Goal: Book appointment/travel/reservation

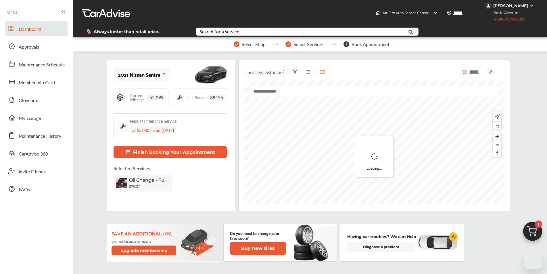
click at [212, 99] on span "88456" at bounding box center [217, 97] width 18 height 6
click at [177, 98] on img at bounding box center [180, 97] width 8 height 8
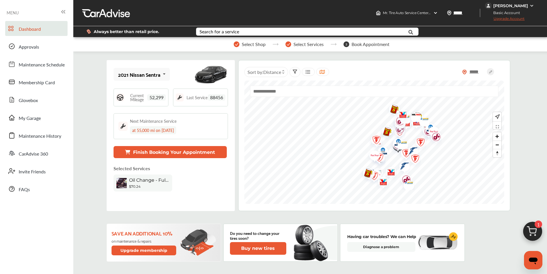
click at [181, 151] on button "Finish Booking Your Appointment" at bounding box center [170, 152] width 113 height 12
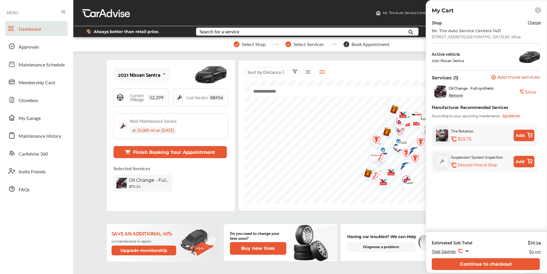
scroll to position [29, 0]
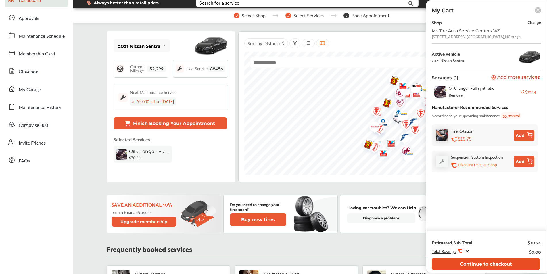
click at [476, 262] on button "Continue to checkout" at bounding box center [486, 264] width 108 height 12
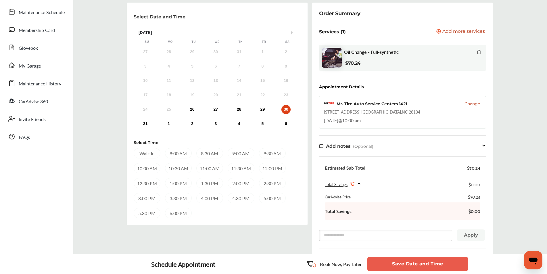
scroll to position [29, 0]
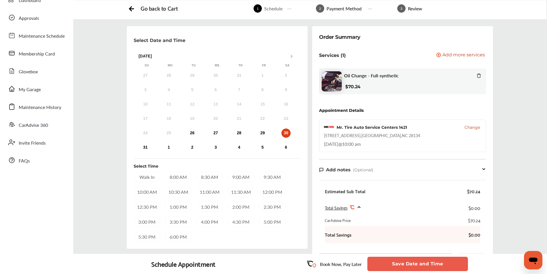
click at [145, 193] on div "10:00 AM" at bounding box center [147, 192] width 27 height 10
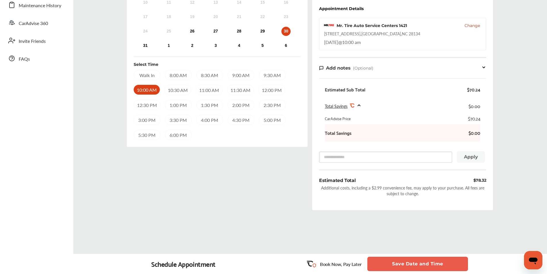
scroll to position [139, 0]
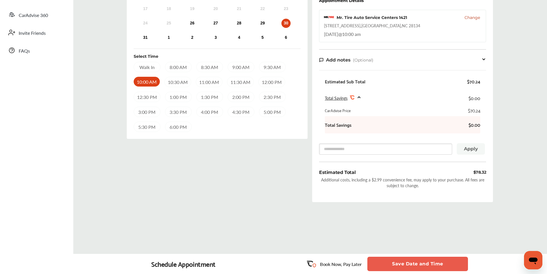
click at [405, 264] on button "Save Date and Time" at bounding box center [417, 264] width 101 height 14
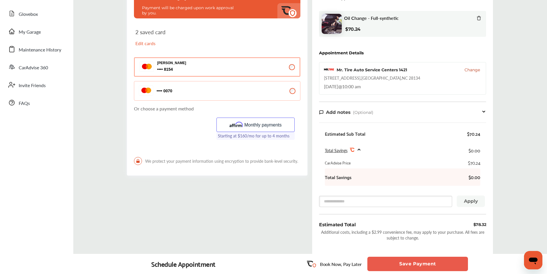
scroll to position [115, 0]
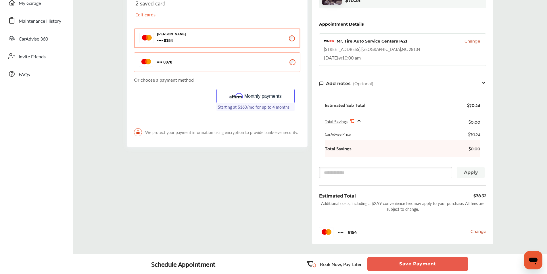
click at [408, 264] on button "Save Payment" at bounding box center [417, 264] width 101 height 14
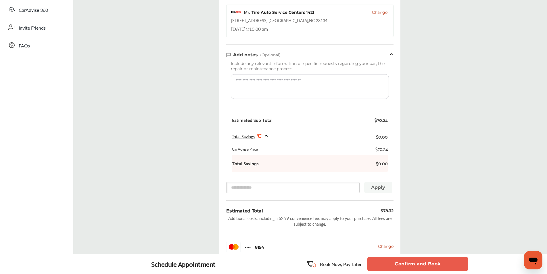
scroll to position [172, 0]
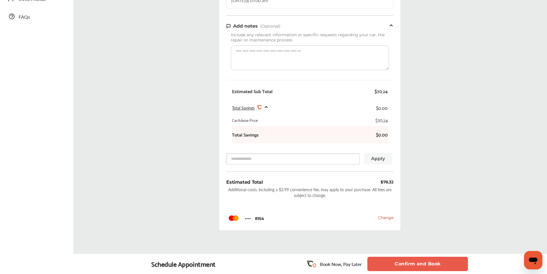
click at [258, 109] on icon at bounding box center [259, 107] width 4 height 3
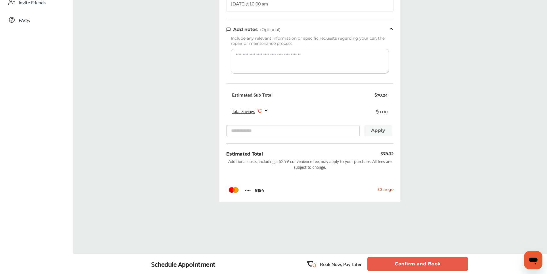
click at [258, 110] on icon at bounding box center [259, 110] width 4 height 3
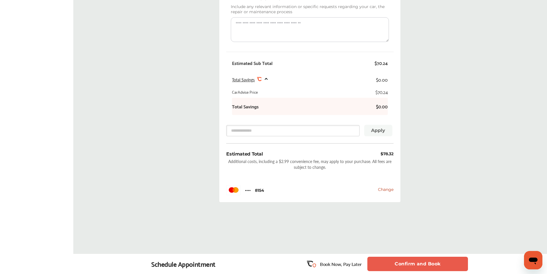
scroll to position [204, 0]
